Goal: Task Accomplishment & Management: Use online tool/utility

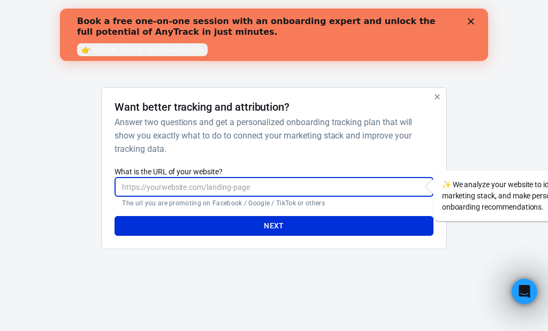
click at [219, 188] on input "What is the URL of your website?" at bounding box center [273, 187] width 318 height 20
paste input "[URL][DOMAIN_NAME]"
type input "[URL][DOMAIN_NAME]"
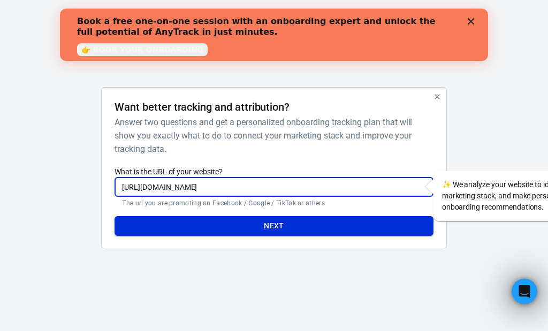
click at [277, 228] on button "Next" at bounding box center [273, 226] width 318 height 20
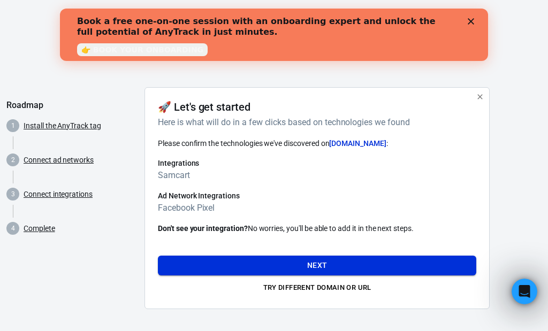
click at [336, 268] on button "Next" at bounding box center [317, 266] width 318 height 20
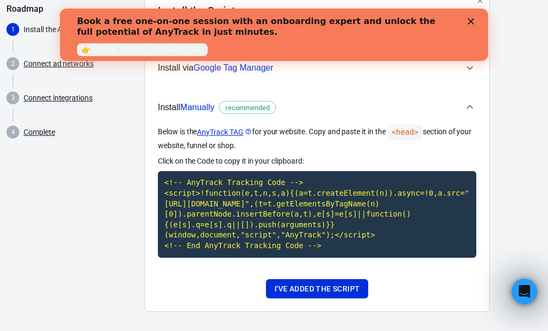
scroll to position [110, 0]
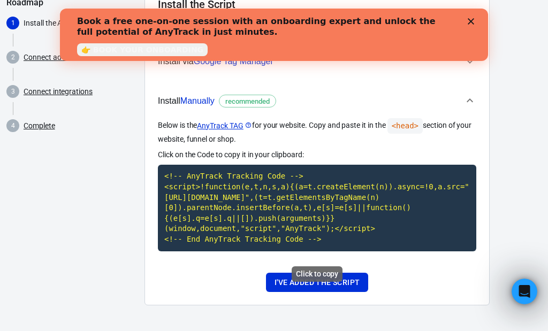
click at [326, 267] on div "Click to copy" at bounding box center [316, 274] width 51 height 16
copy code "<!-- AnyTrack Tracking Code --> <script>!function(e,t,n,s,a){(a=t.createElement…"
click at [333, 281] on button "I've added the script" at bounding box center [317, 283] width 102 height 20
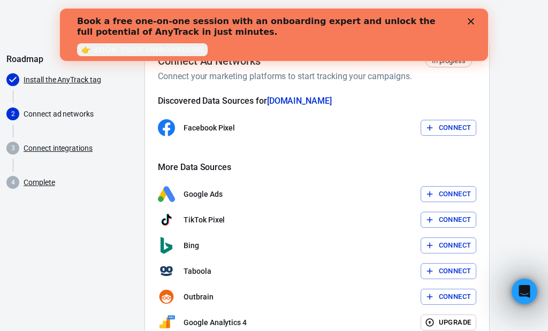
scroll to position [43, 0]
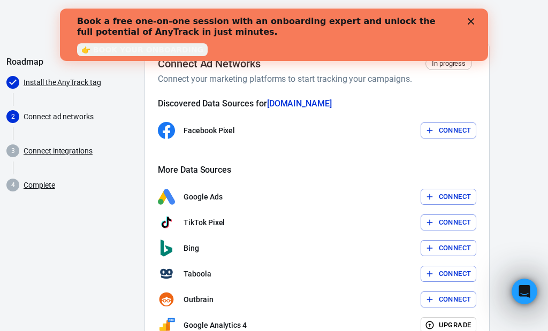
click at [446, 131] on button "Connect" at bounding box center [448, 130] width 56 height 17
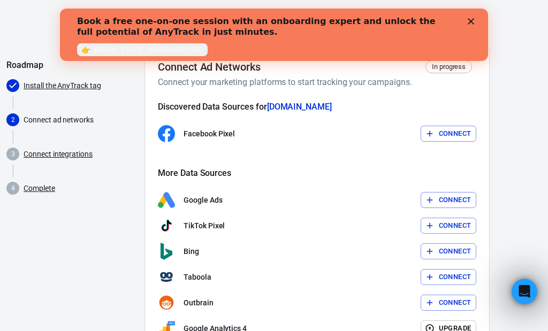
scroll to position [41, 0]
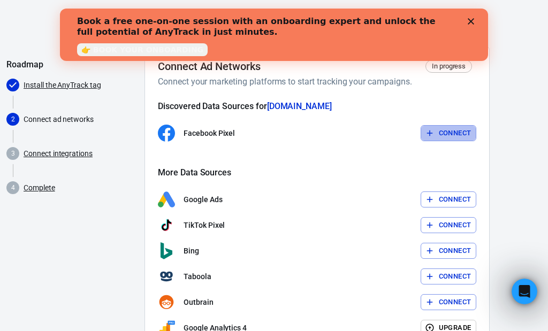
click at [452, 133] on button "Connect" at bounding box center [448, 133] width 56 height 17
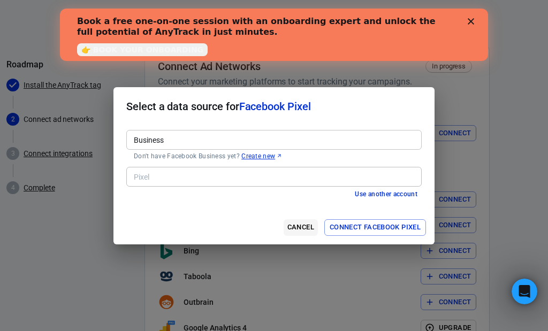
click at [295, 223] on button "Cancel" at bounding box center [300, 227] width 34 height 17
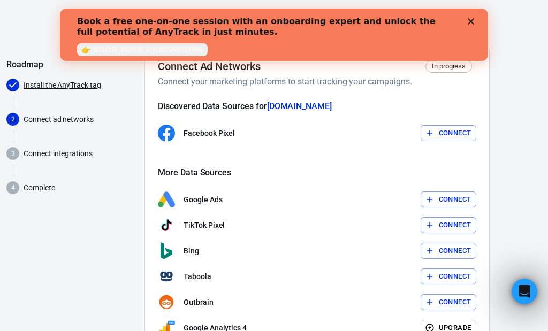
click at [449, 128] on button "Connect" at bounding box center [448, 133] width 56 height 17
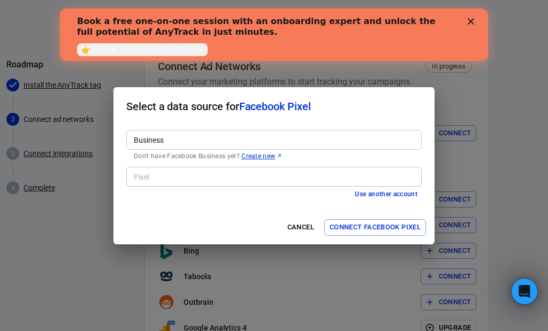
click at [254, 154] on link "Create new" at bounding box center [261, 156] width 41 height 9
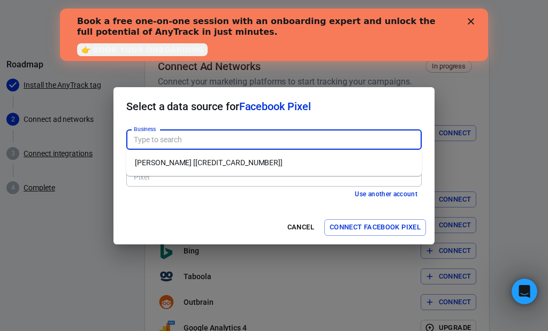
click at [164, 163] on li "Stephanie Cavin [649913826455074]" at bounding box center [273, 163] width 295 height 18
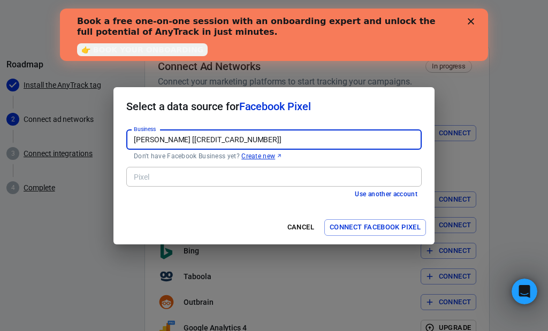
type input "Stephanie Cavin [649913826455074]"
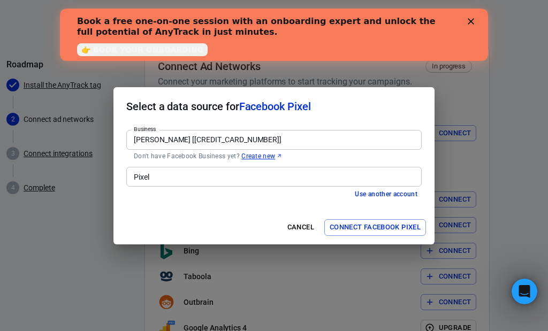
click at [383, 226] on button "Connect Facebook Pixel" at bounding box center [375, 227] width 102 height 17
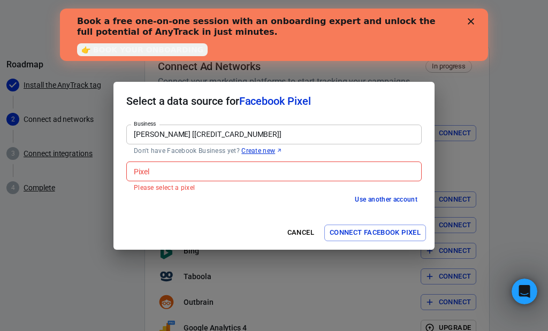
click at [157, 173] on input "Pixel" at bounding box center [272, 171] width 287 height 13
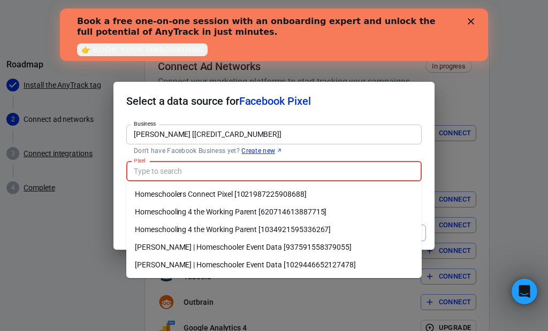
click at [185, 210] on li "Homeschooling 4 the Working Parent [620714613887715]" at bounding box center [273, 212] width 295 height 18
type input "Homeschooling 4 the Working Parent [620714613887715]"
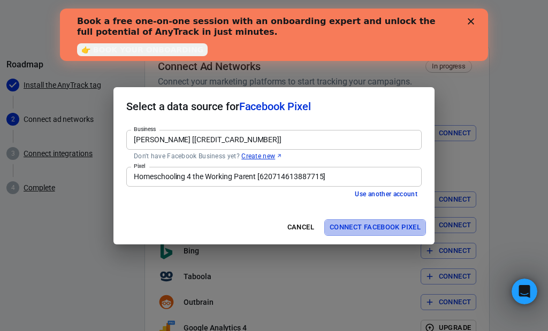
click at [374, 226] on button "Connect Facebook Pixel" at bounding box center [375, 227] width 102 height 17
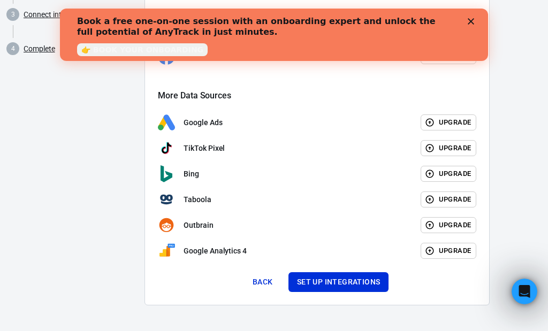
scroll to position [179, 0]
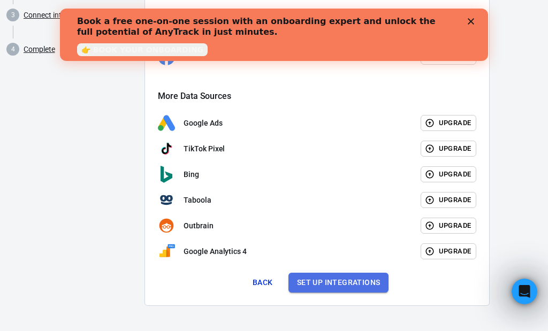
click at [330, 282] on button "Set up integrations" at bounding box center [338, 283] width 101 height 20
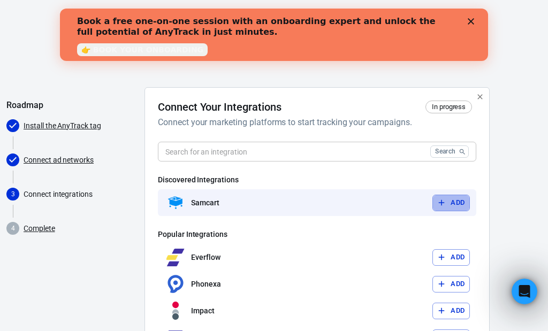
click at [452, 201] on button "Add" at bounding box center [450, 203] width 37 height 17
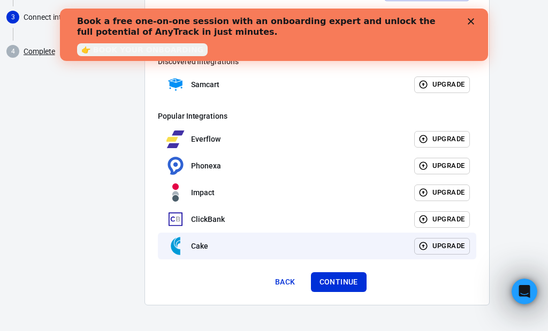
scroll to position [176, 0]
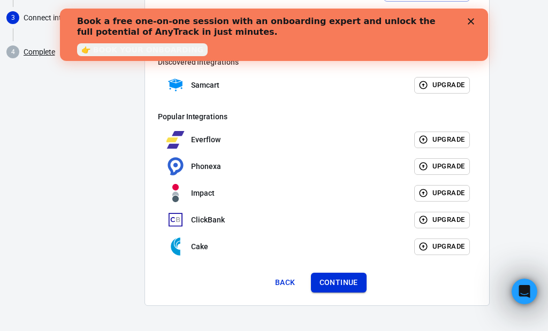
click at [335, 286] on button "Continue" at bounding box center [339, 283] width 56 height 20
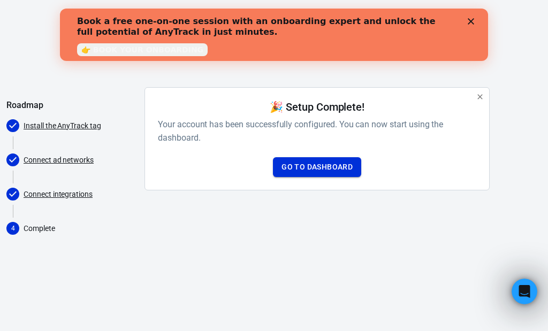
click at [332, 169] on link "Go to Dashboard" at bounding box center [317, 167] width 88 height 20
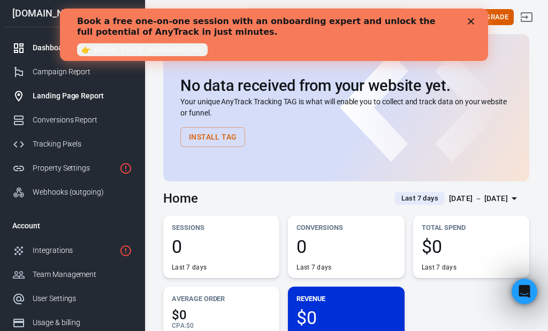
click at [59, 101] on div "Landing Page Report" at bounding box center [82, 95] width 99 height 11
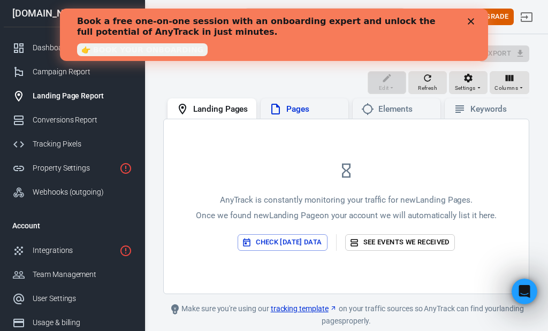
click at [306, 107] on div "Pages" at bounding box center [312, 109] width 53 height 11
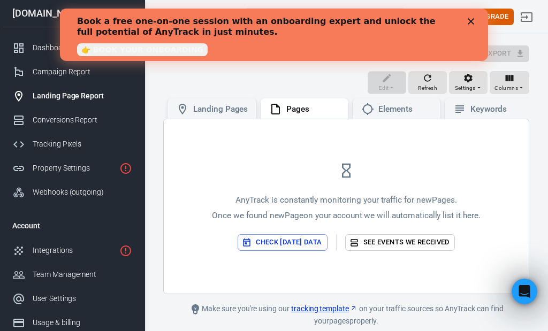
click at [120, 50] on link "👉 BOOK YOUR ONBOARDING" at bounding box center [142, 49] width 131 height 13
